Goal: Transaction & Acquisition: Purchase product/service

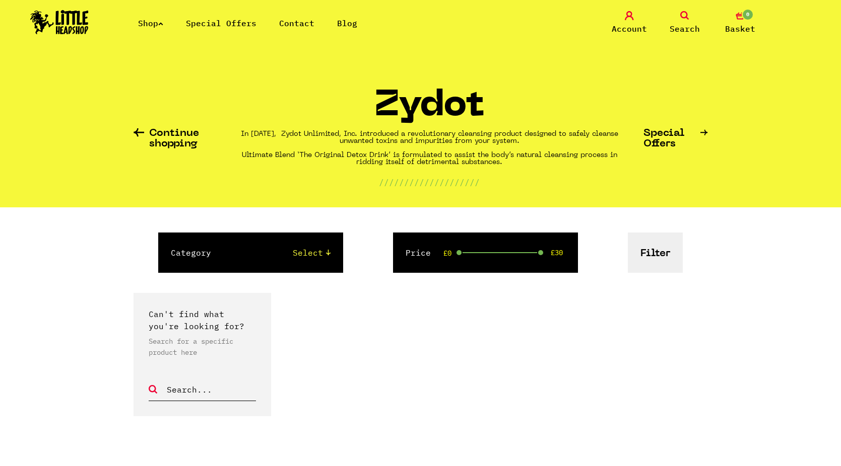
click at [66, 18] on img at bounding box center [59, 22] width 58 height 24
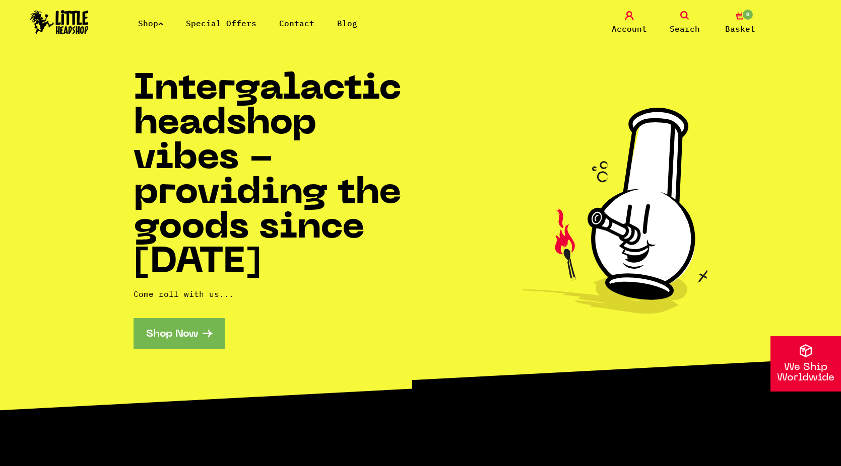
drag, startPoint x: 179, startPoint y: 334, endPoint x: 211, endPoint y: 340, distance: 32.2
click at [179, 334] on link "Shop Now" at bounding box center [178, 333] width 91 height 31
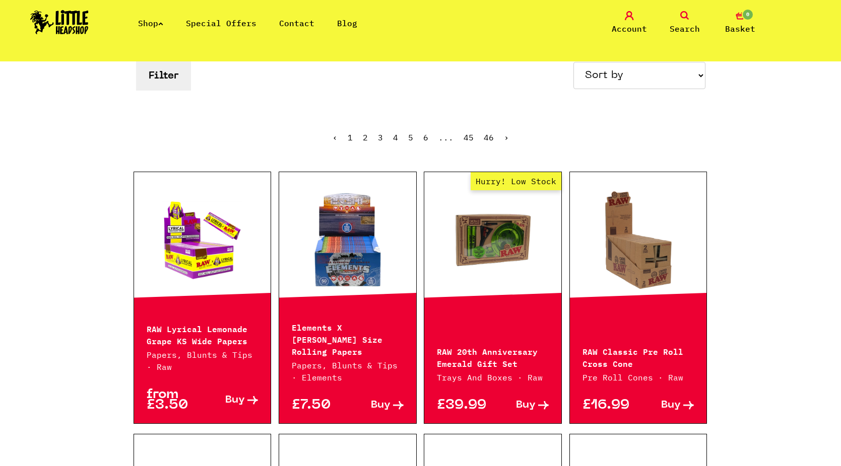
scroll to position [202, 0]
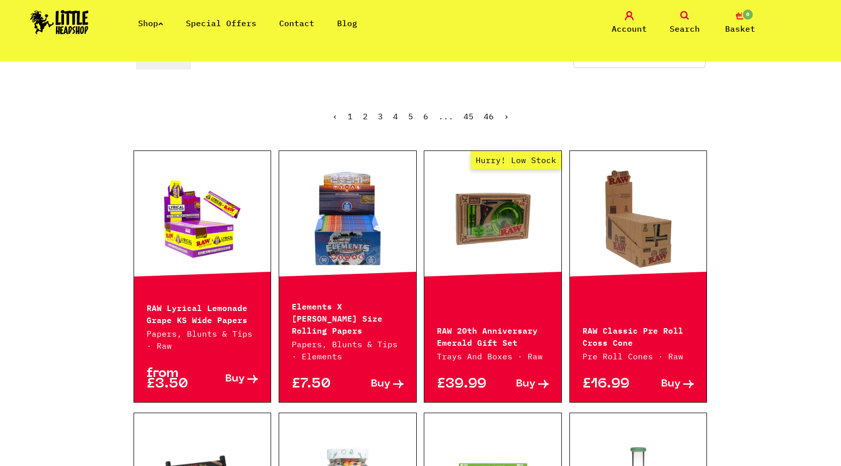
click at [179, 228] on link at bounding box center [202, 219] width 137 height 101
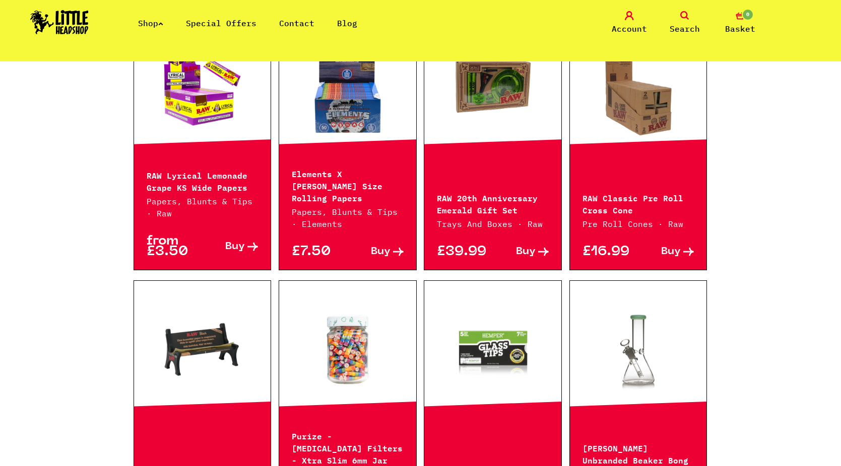
scroll to position [504, 0]
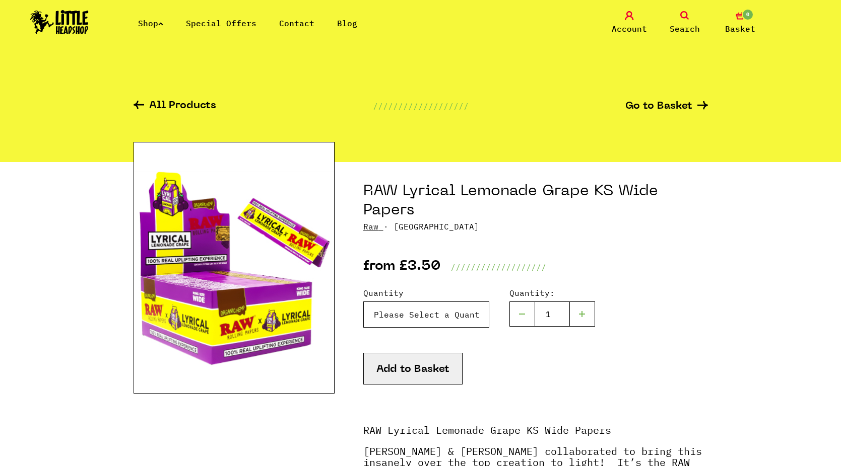
click at [406, 316] on select "Please Select a Quantity X 1 Pack - £3.50 X 10 Packs - £29.95" at bounding box center [426, 315] width 126 height 26
select select "2044"
click at [363, 302] on select "Please Select a Quantity X 1 Pack - £3.50 X 10 Packs - £29.95" at bounding box center [426, 315] width 126 height 26
click at [415, 375] on button "Add to Basket" at bounding box center [412, 369] width 99 height 32
click at [739, 21] on link "0 Basket" at bounding box center [740, 23] width 50 height 24
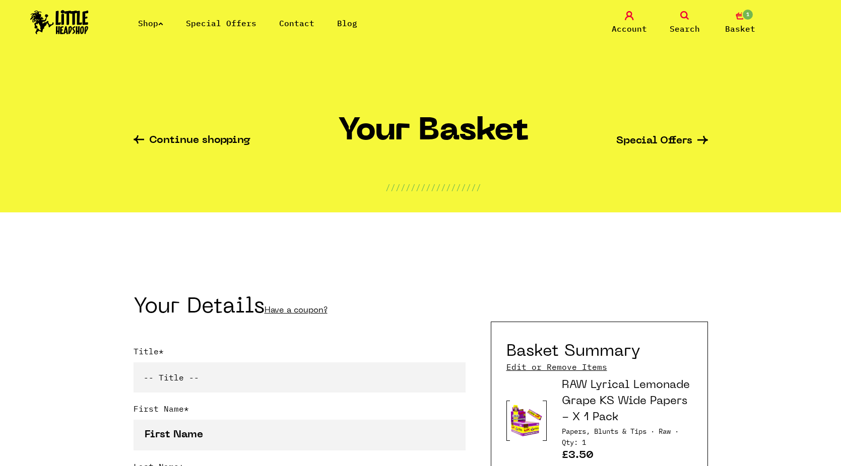
scroll to position [202, 0]
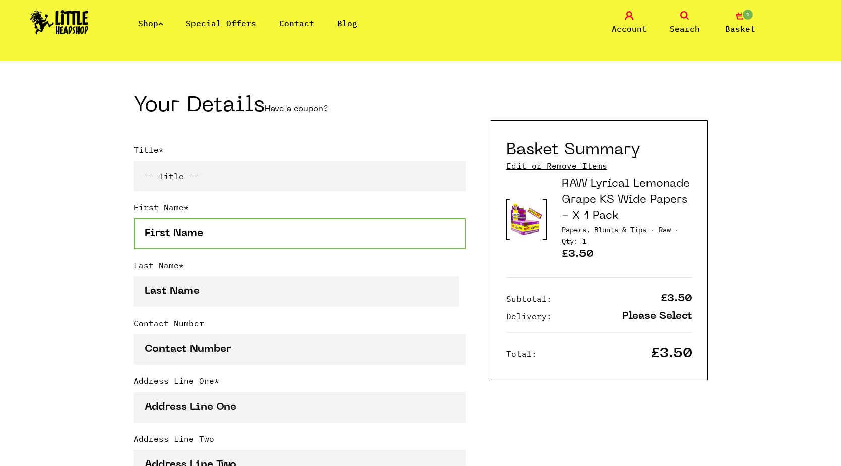
click at [212, 244] on input "First Name *" at bounding box center [299, 234] width 332 height 31
type input "safas"
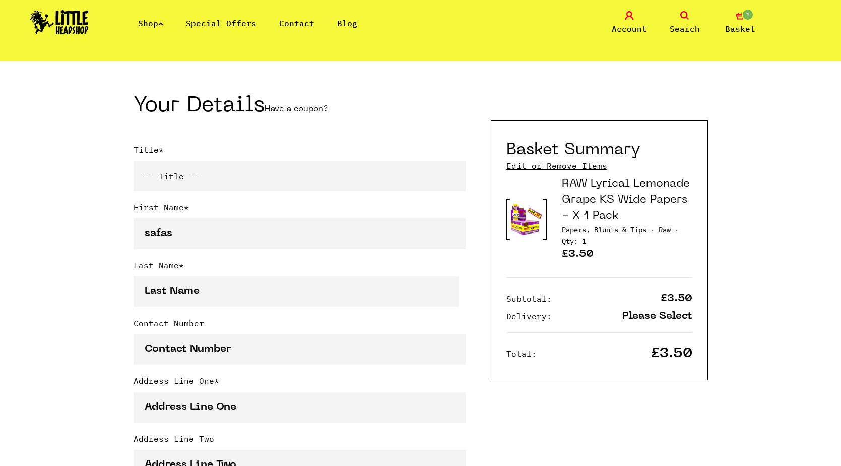
click at [183, 178] on select "-- Title -- Mr Mrs Ms Miss Dr Prof" at bounding box center [299, 176] width 332 height 30
select select "mr"
click at [133, 163] on select "-- Title -- Mr Mrs Ms Miss Dr Prof" at bounding box center [299, 176] width 332 height 30
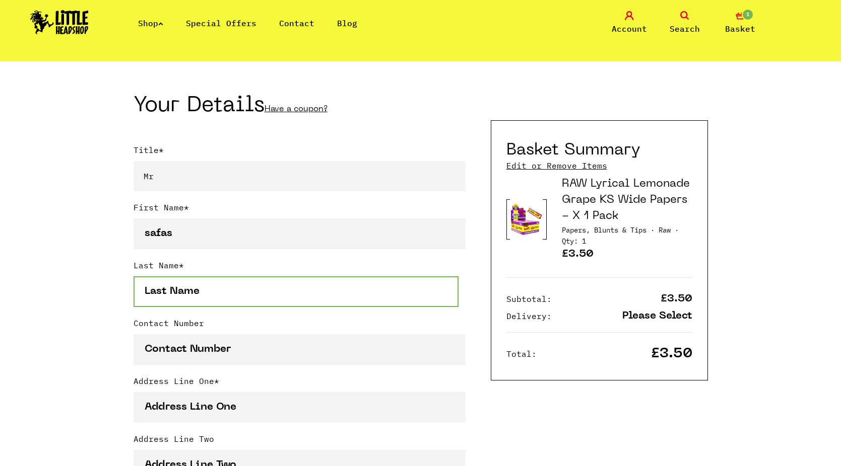
click at [186, 295] on input "Last Name *" at bounding box center [295, 292] width 325 height 31
type input "fsaf"
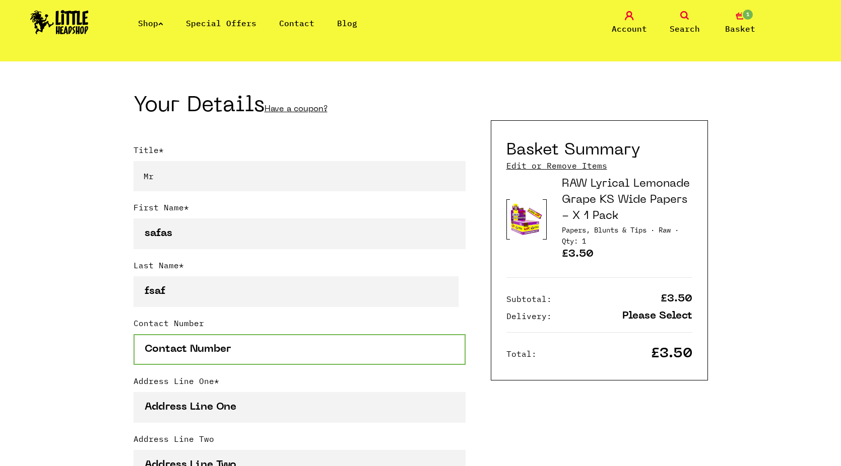
click at [207, 351] on input "Contact Number" at bounding box center [299, 349] width 332 height 31
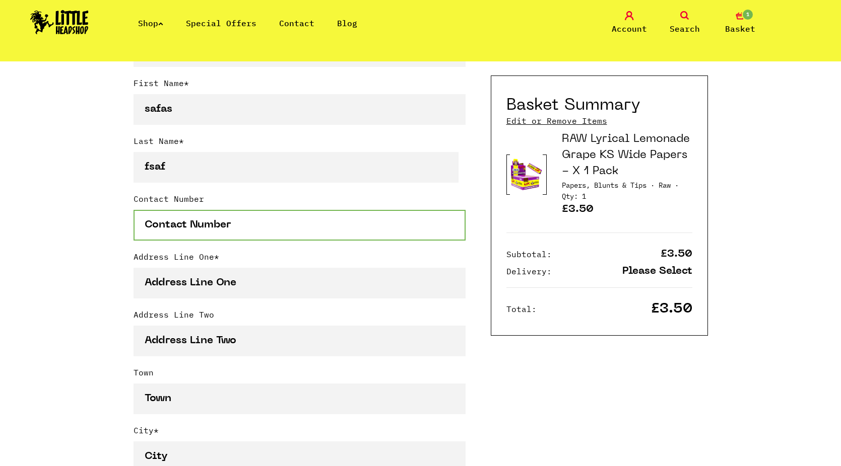
scroll to position [403, 0]
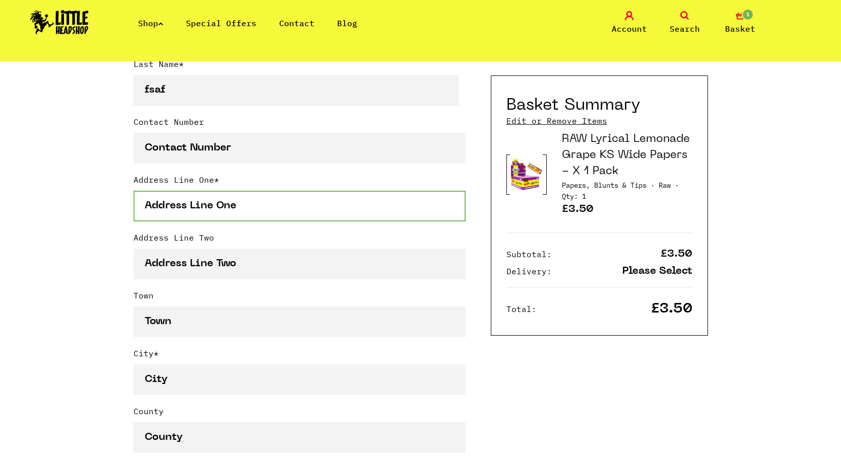
click at [209, 208] on input "Address Line One *" at bounding box center [299, 206] width 332 height 31
type input "34"
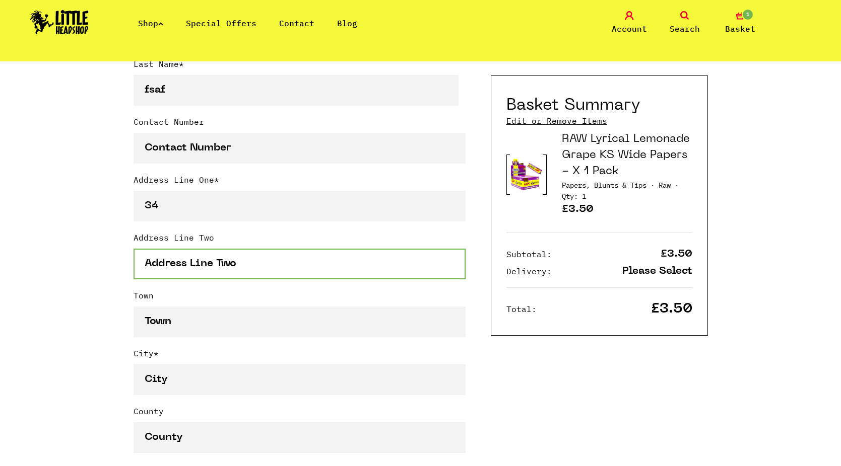
click at [187, 274] on input "Address Line Two" at bounding box center [299, 264] width 332 height 31
type input "gggdgdf"
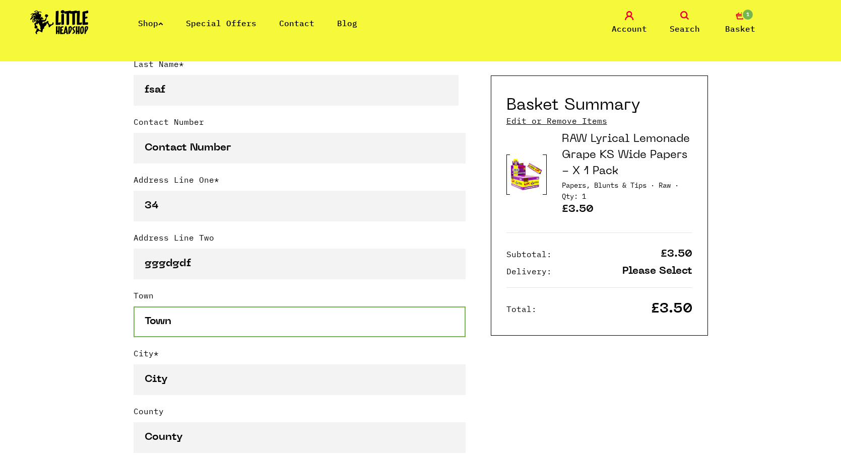
click at [194, 329] on input "Town" at bounding box center [299, 322] width 332 height 31
type input "dsgdg"
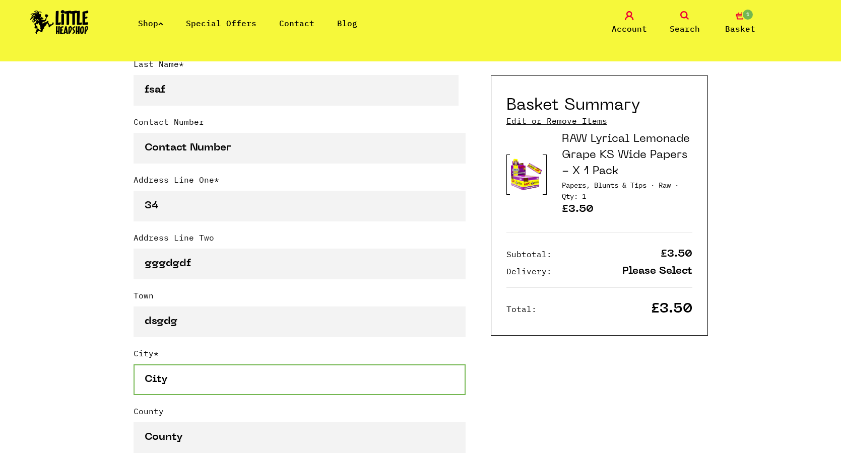
click at [177, 386] on input "City *" at bounding box center [299, 380] width 332 height 31
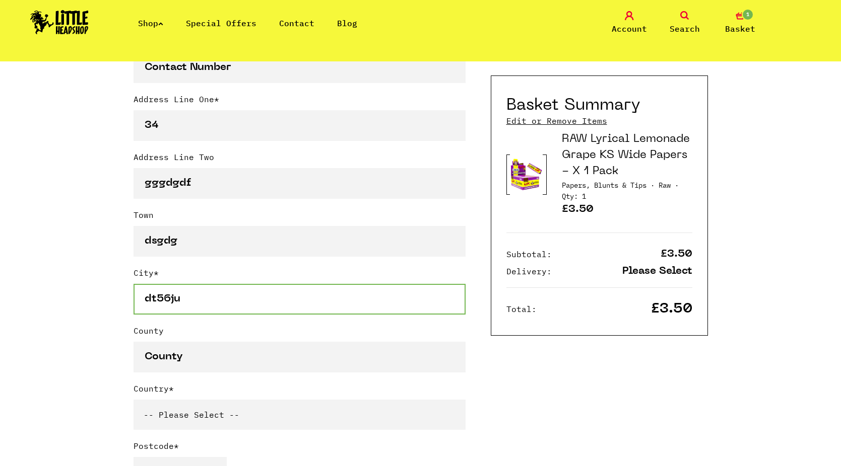
scroll to position [504, 0]
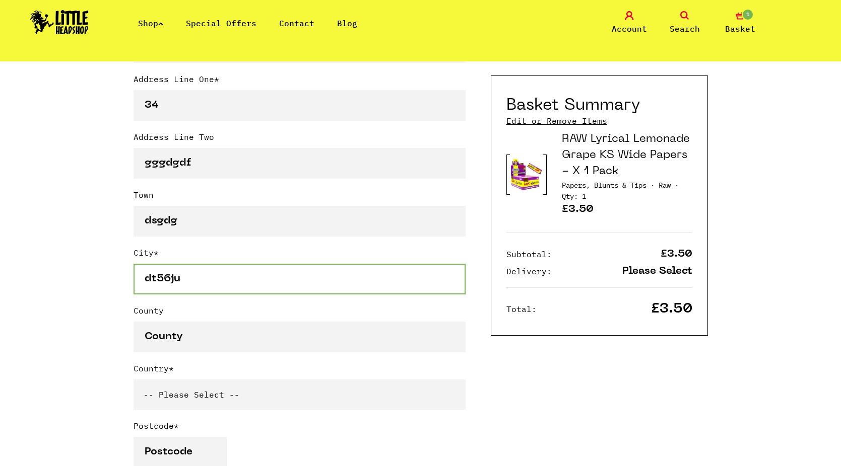
type input "dt56ju"
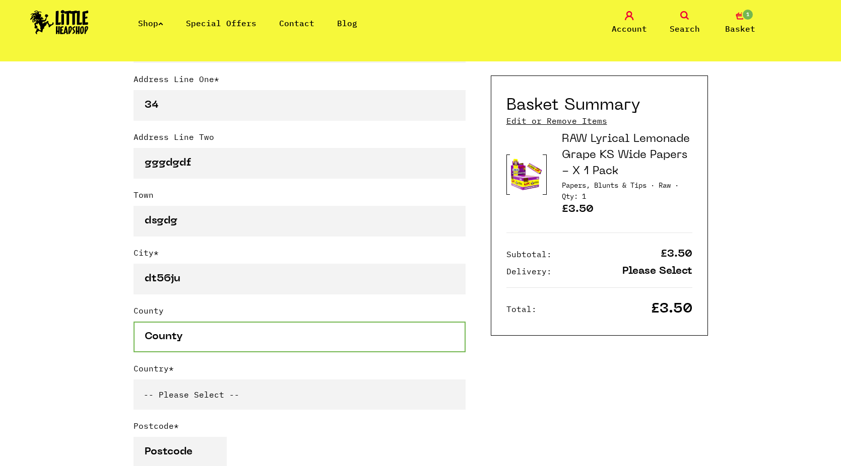
click at [191, 333] on input "County" at bounding box center [299, 337] width 332 height 31
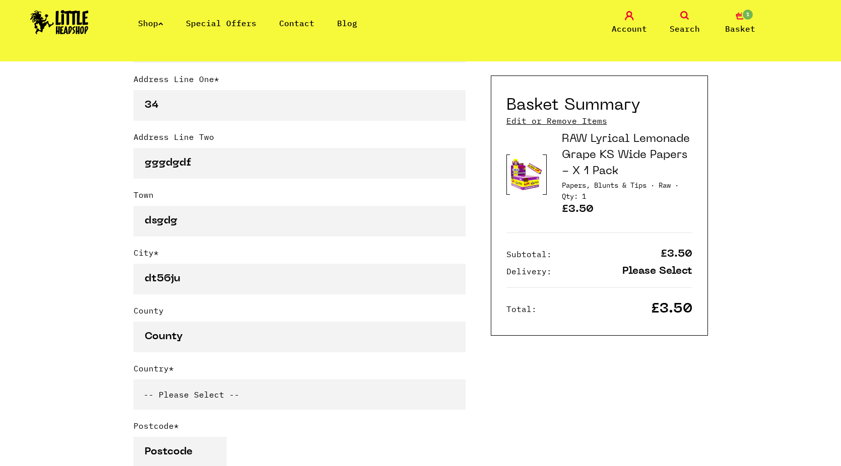
click at [191, 392] on select "-- Please Select -- [GEOGRAPHIC_DATA] [GEOGRAPHIC_DATA] [GEOGRAPHIC_DATA] [GEOG…" at bounding box center [299, 395] width 332 height 30
select select "826"
click at [133, 382] on select "-- Please Select -- [GEOGRAPHIC_DATA] [GEOGRAPHIC_DATA] [GEOGRAPHIC_DATA] [GEOG…" at bounding box center [299, 395] width 332 height 30
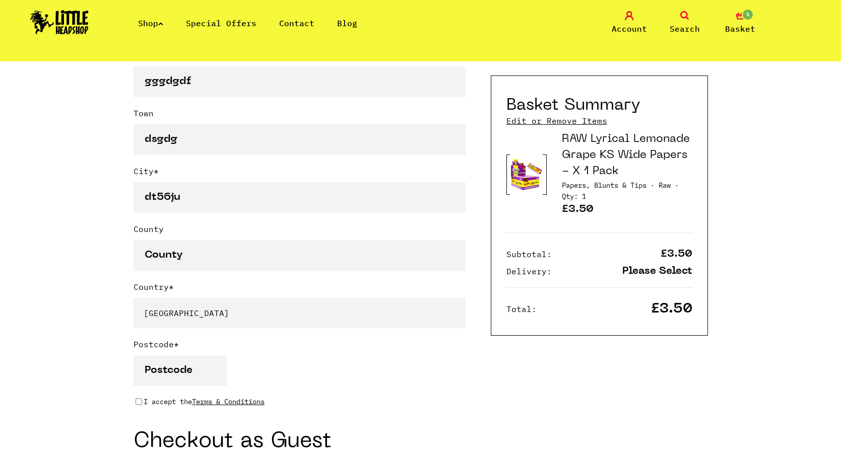
scroll to position [605, 0]
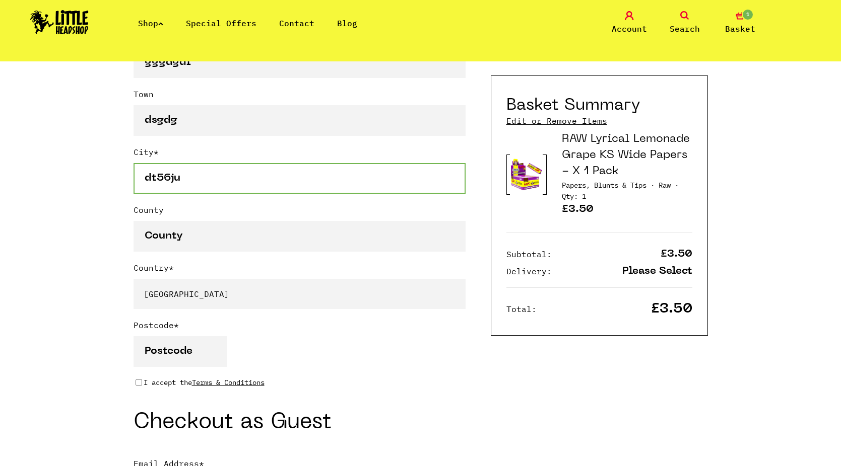
drag, startPoint x: 173, startPoint y: 177, endPoint x: 127, endPoint y: 177, distance: 45.3
click at [127, 177] on div "Continue shopping Your Basket /////////////////// Special Offers Coupon Code Ap…" at bounding box center [420, 260] width 841 height 1606
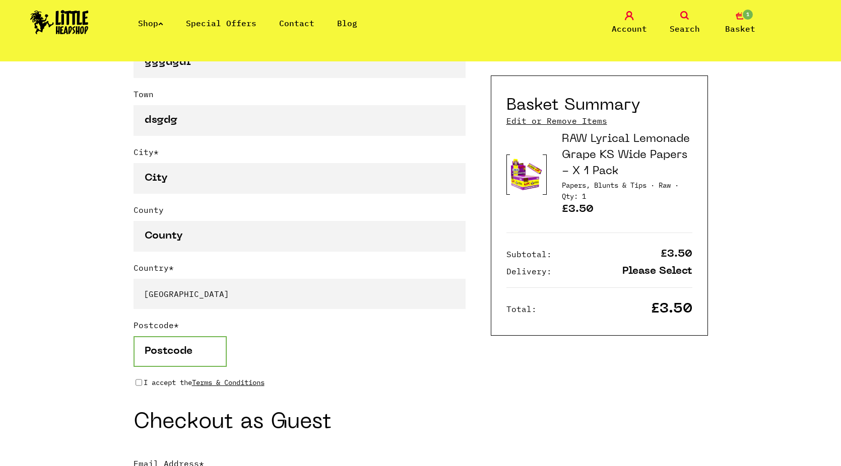
click at [166, 354] on input "Postcode *" at bounding box center [179, 352] width 93 height 31
paste input "dt56ju"
type input "dt56ju"
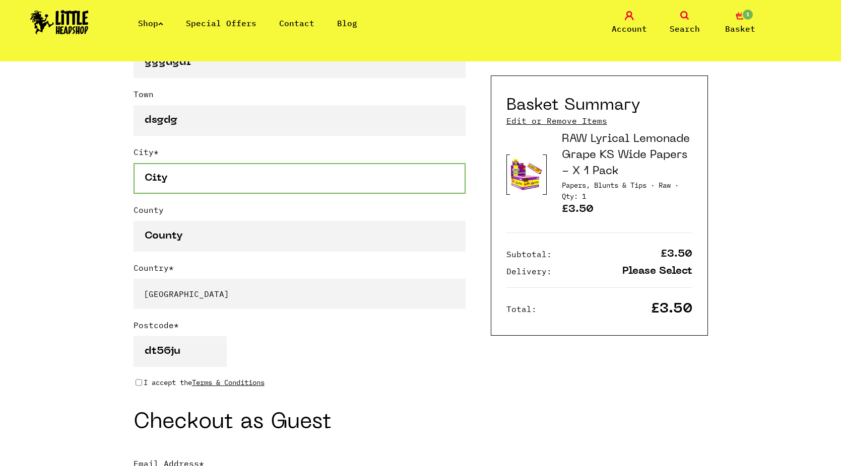
click at [177, 189] on input "City *" at bounding box center [299, 178] width 332 height 31
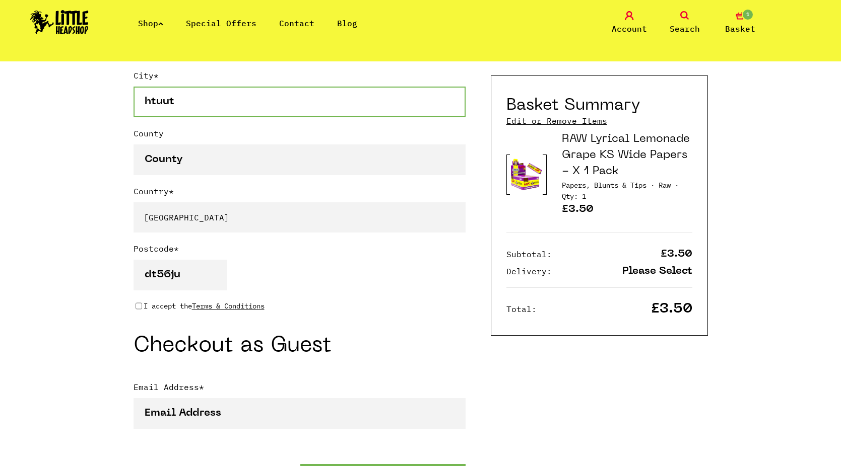
scroll to position [705, 0]
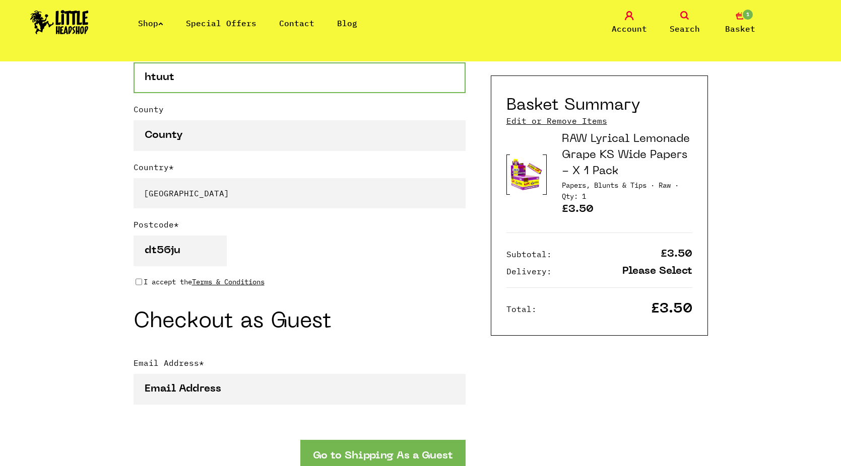
type input "htuut"
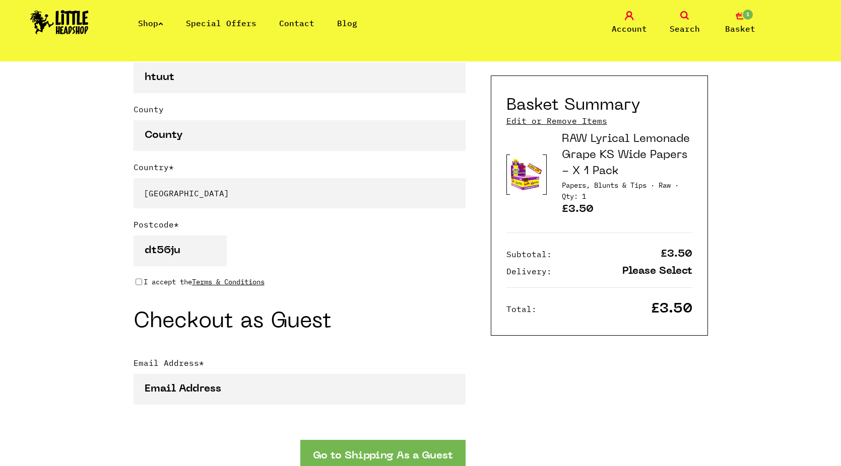
click at [138, 286] on input "I accept the Terms & Conditions" at bounding box center [139, 282] width 7 height 8
checkbox input "true"
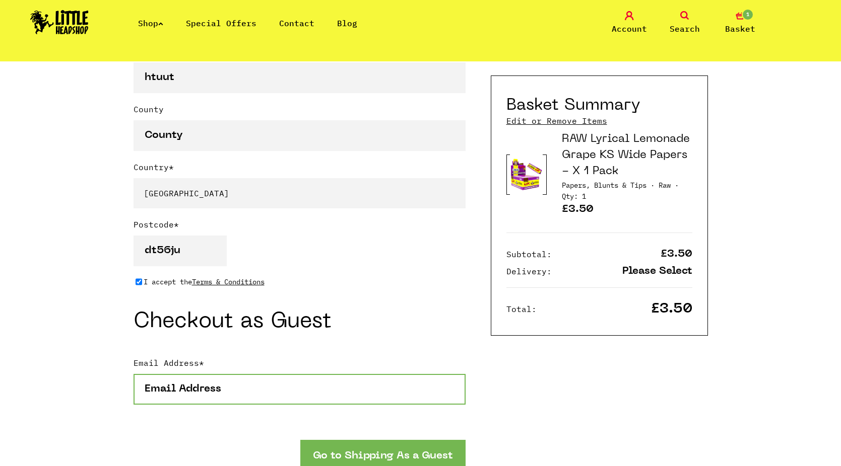
click at [225, 391] on input "Email Address *" at bounding box center [299, 389] width 332 height 31
type input "[EMAIL_ADDRESS][DOMAIN_NAME]"
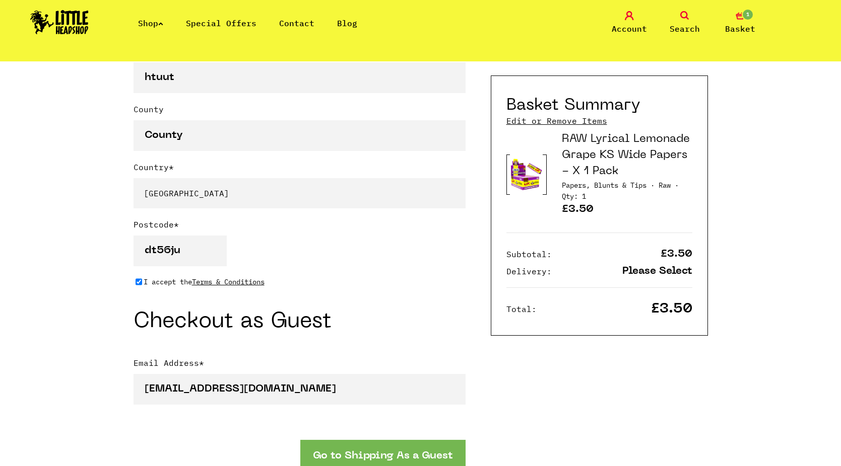
click at [376, 457] on button "Go to Shipping As a Guest" at bounding box center [382, 455] width 165 height 31
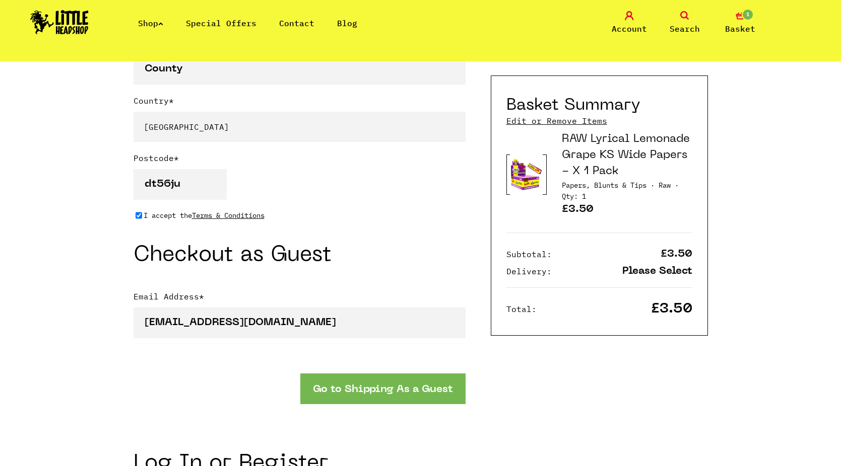
scroll to position [806, 0]
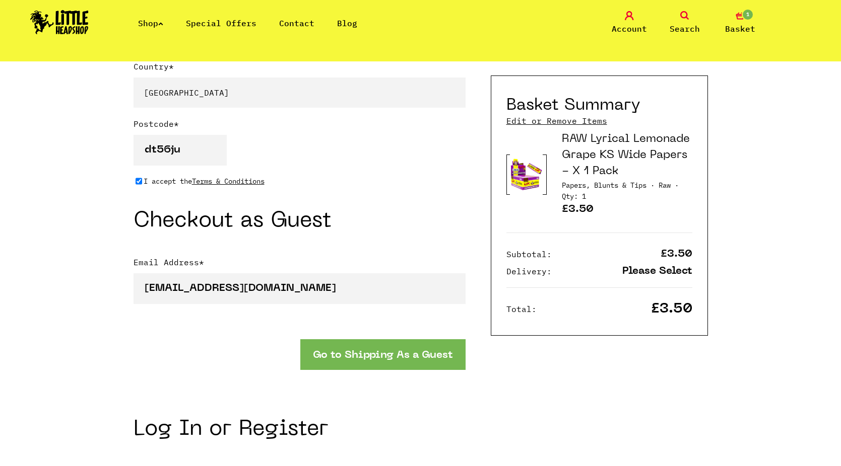
click at [351, 359] on button "Go to Shipping As a Guest" at bounding box center [382, 355] width 165 height 31
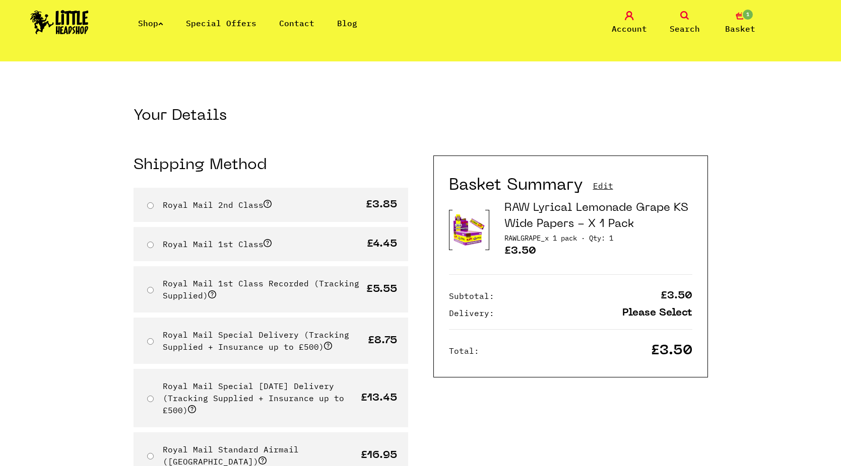
click at [149, 206] on input "Royal Mail 2nd Class" at bounding box center [150, 206] width 7 height 7
radio input "true"
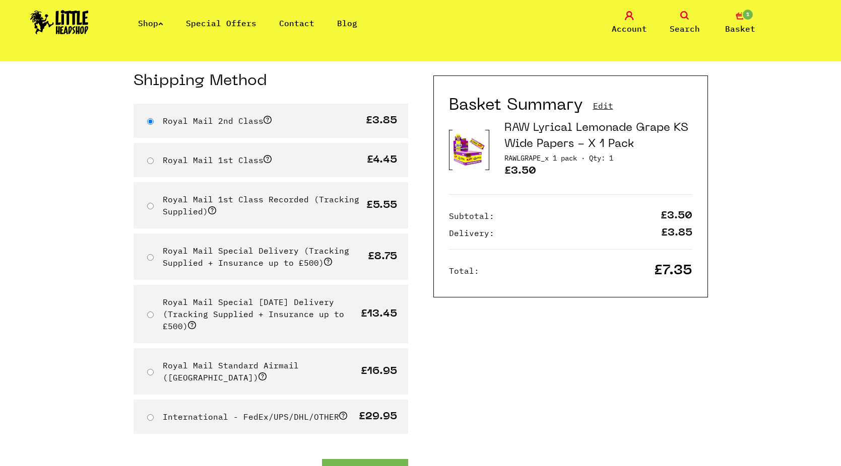
scroll to position [202, 0]
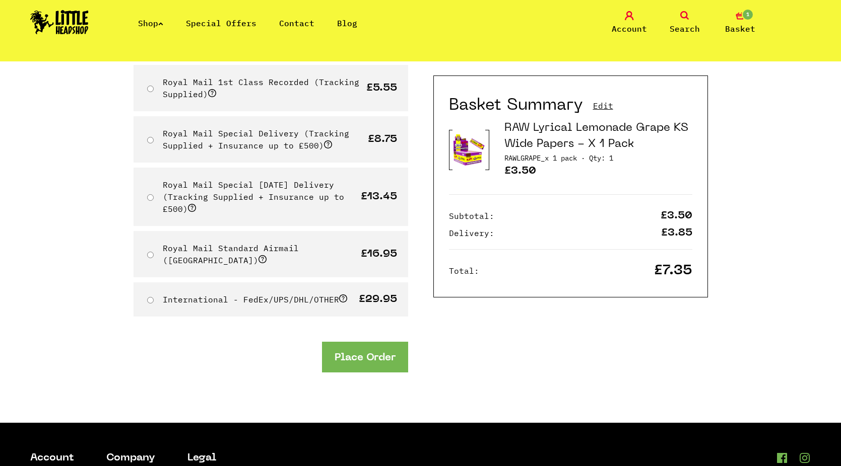
click at [371, 349] on button "Place Order" at bounding box center [365, 357] width 86 height 31
